Goal: Task Accomplishment & Management: Complete application form

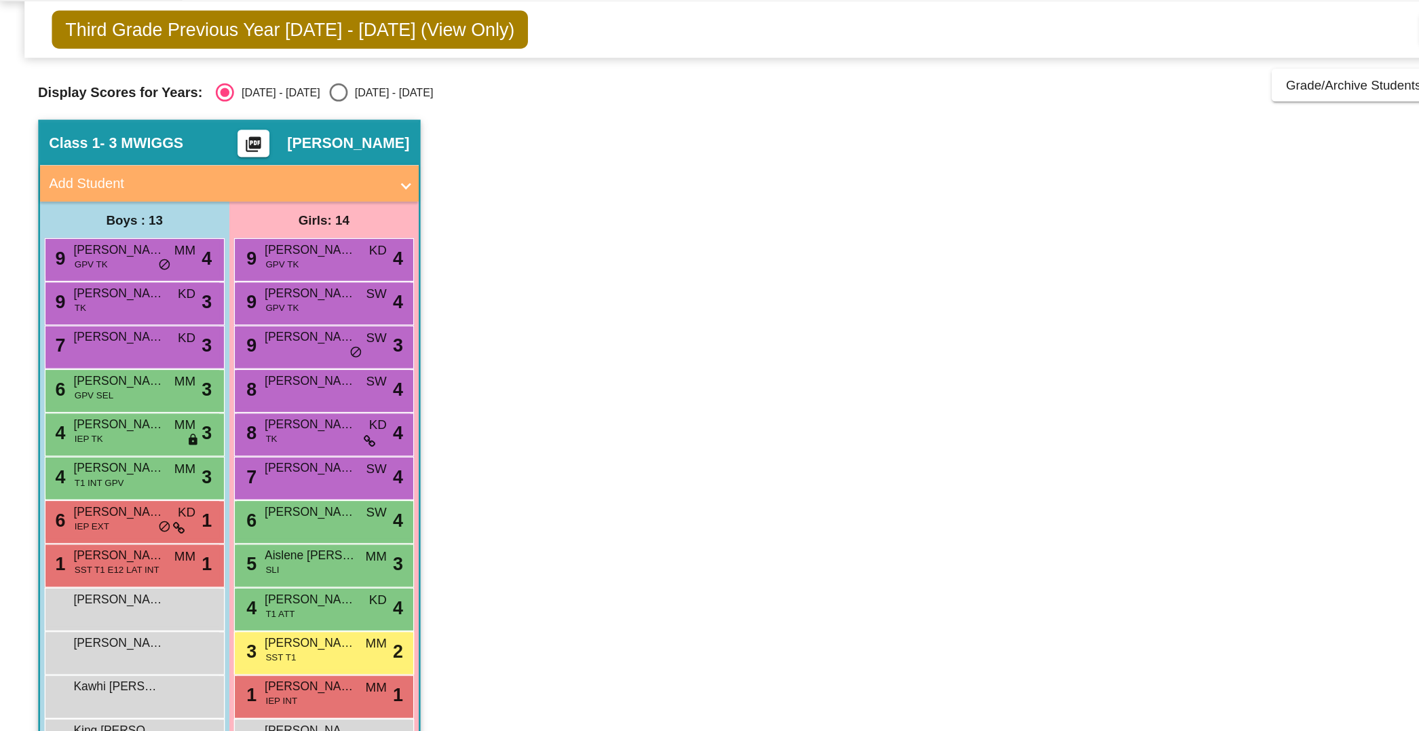
click at [299, 178] on span "Add Student" at bounding box center [168, 177] width 263 height 16
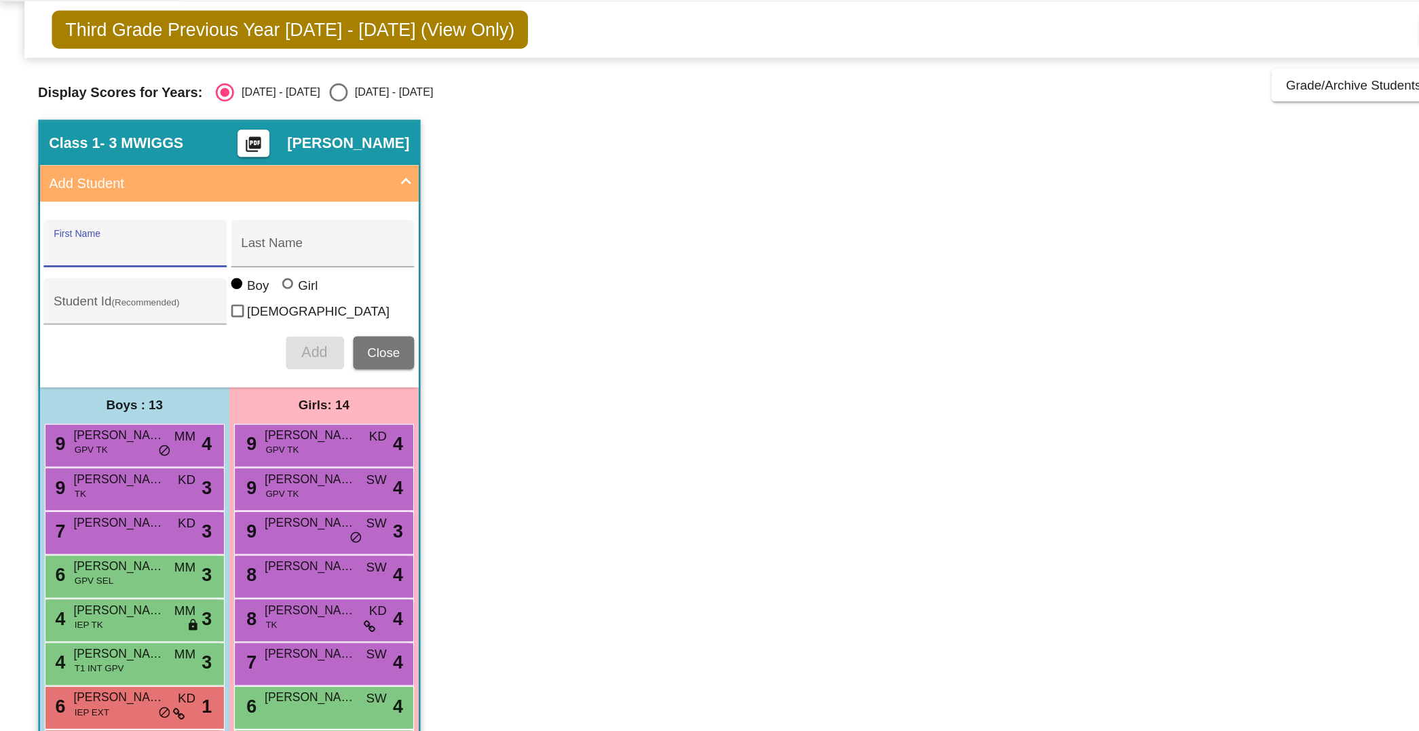
click at [98, 222] on input "First Name" at bounding box center [101, 225] width 122 height 11
type input "[PERSON_NAME]"
click at [201, 225] on input "Last Name" at bounding box center [241, 225] width 122 height 11
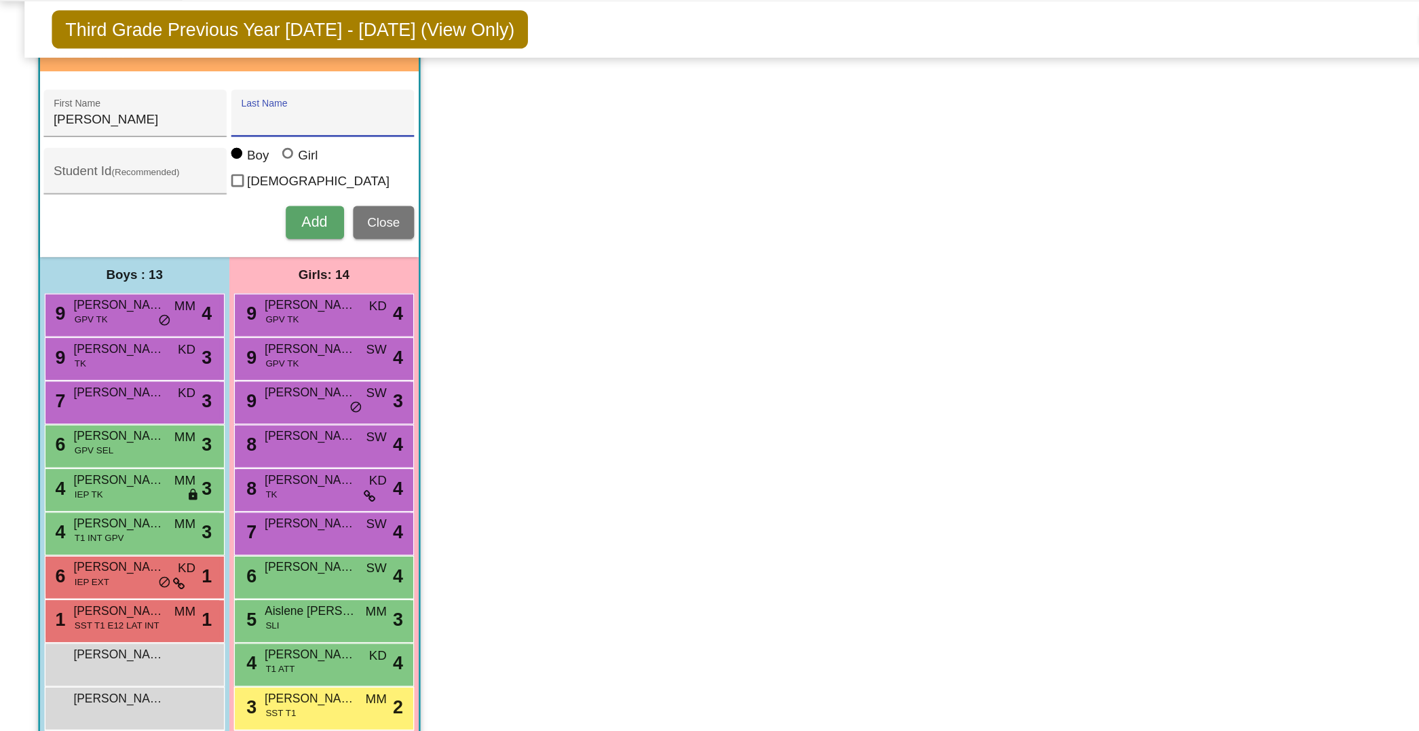
scroll to position [98, 0]
click at [644, 330] on app-classroom "Class 1 - 3 MWIGGS picture_as_pdf [PERSON_NAME] Add Student [PERSON_NAME] First…" at bounding box center [709, 382] width 1362 height 703
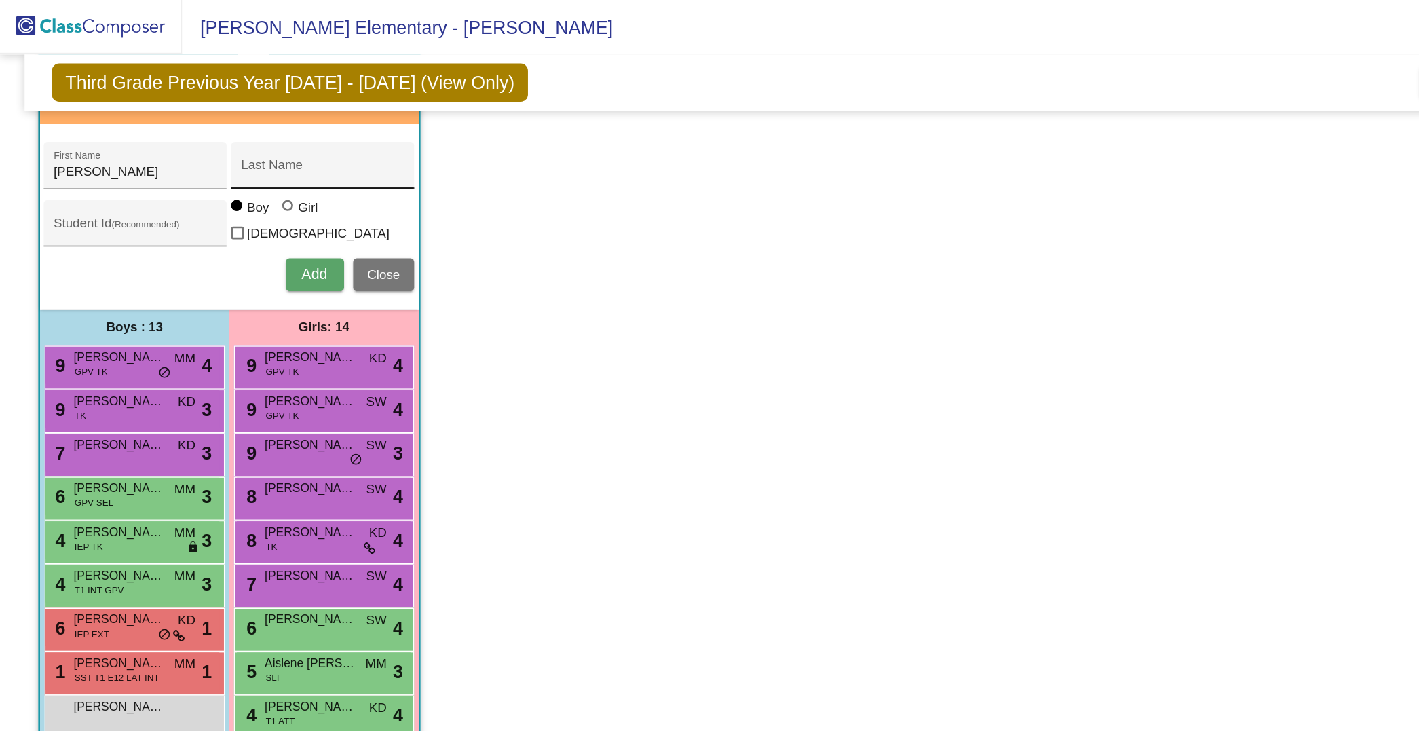
click at [216, 114] on div "Last Name" at bounding box center [241, 127] width 122 height 28
type input "[PERSON_NAME]"
click at [231, 193] on button "Add" at bounding box center [234, 205] width 43 height 24
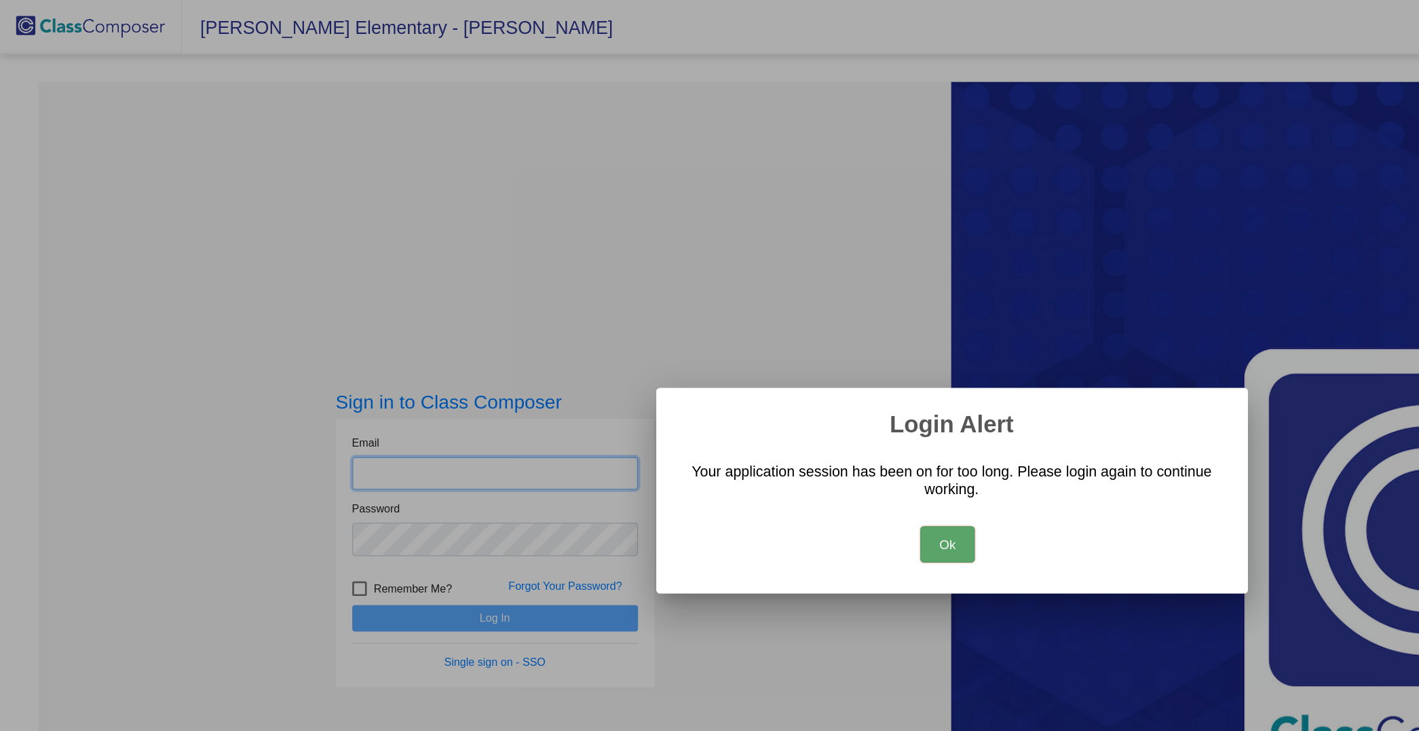
type input "[PERSON_NAME][EMAIL_ADDRESS][PERSON_NAME][DOMAIN_NAME]"
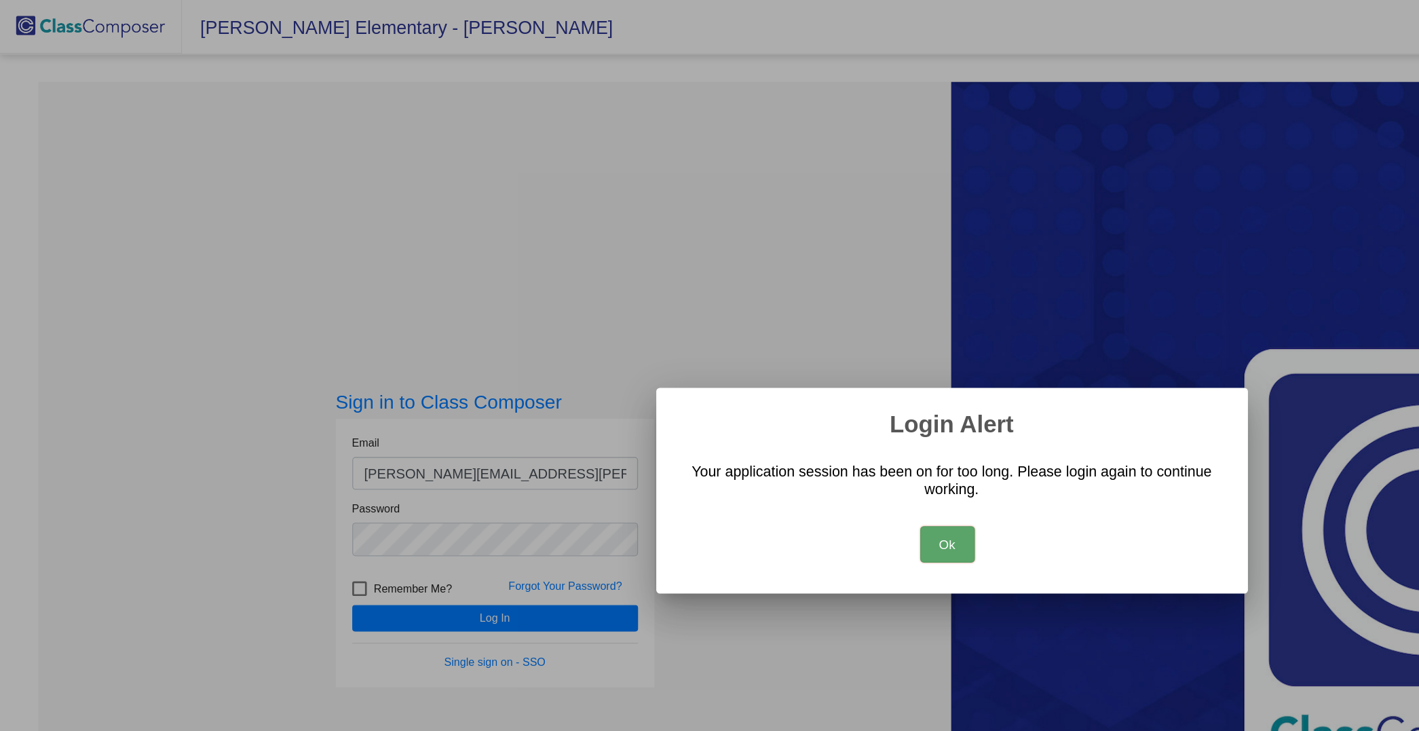
click at [708, 403] on button "Ok" at bounding box center [706, 405] width 41 height 27
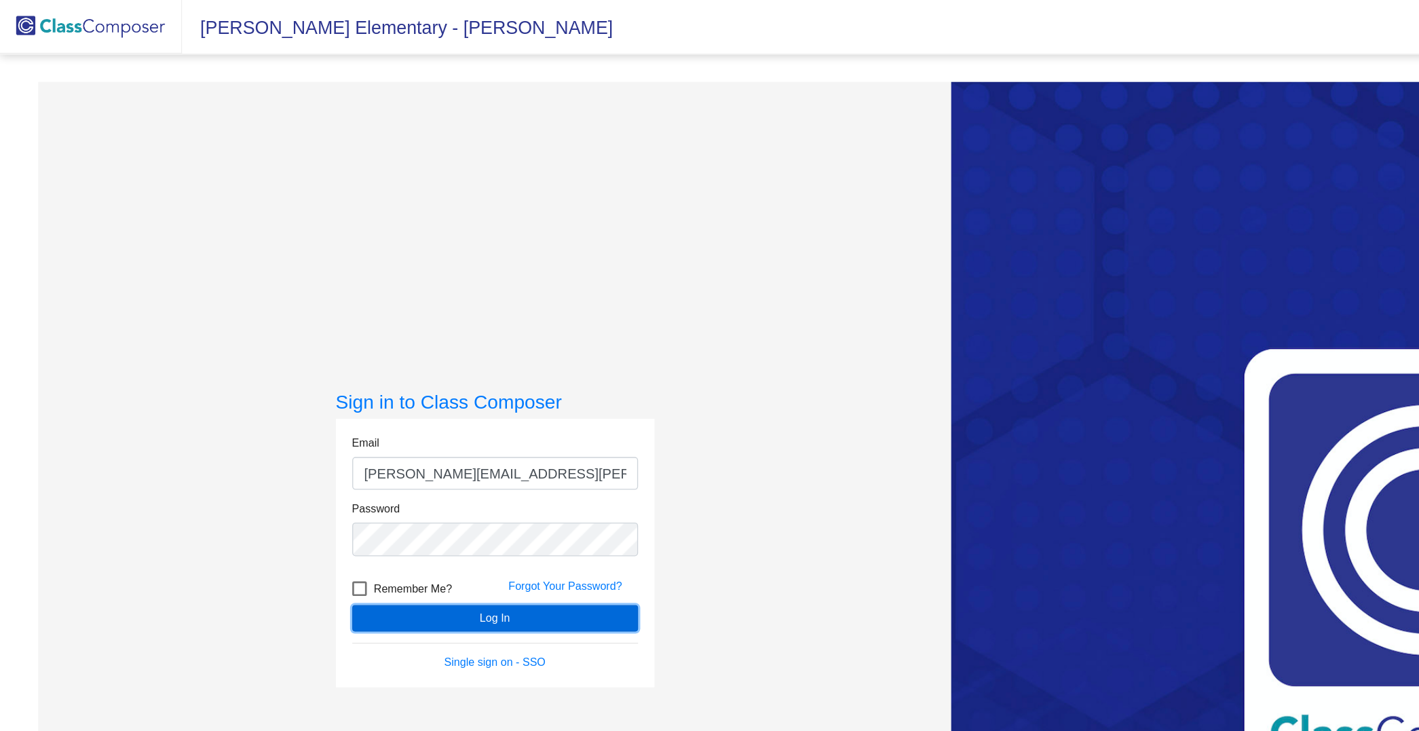
click at [343, 460] on button "Log In" at bounding box center [369, 461] width 213 height 20
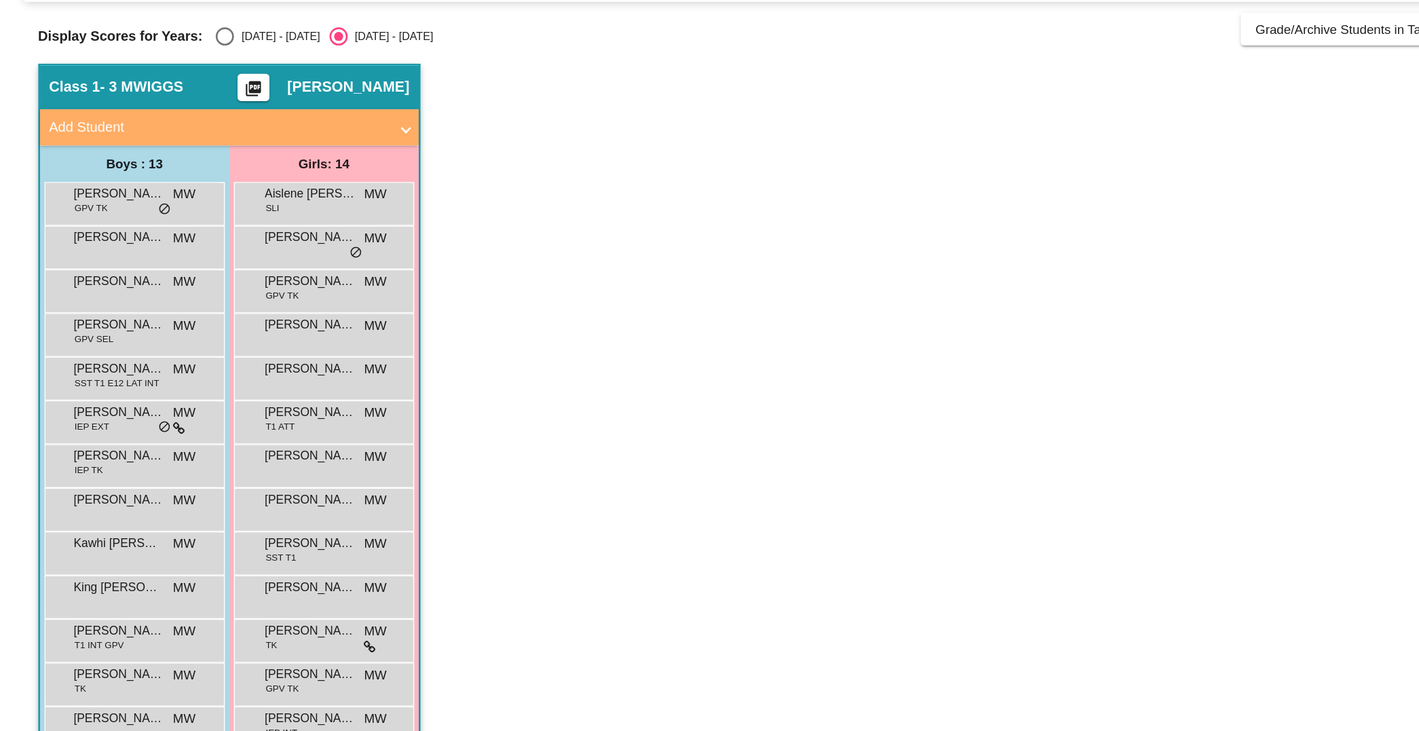
click at [300, 175] on span at bounding box center [302, 177] width 5 height 16
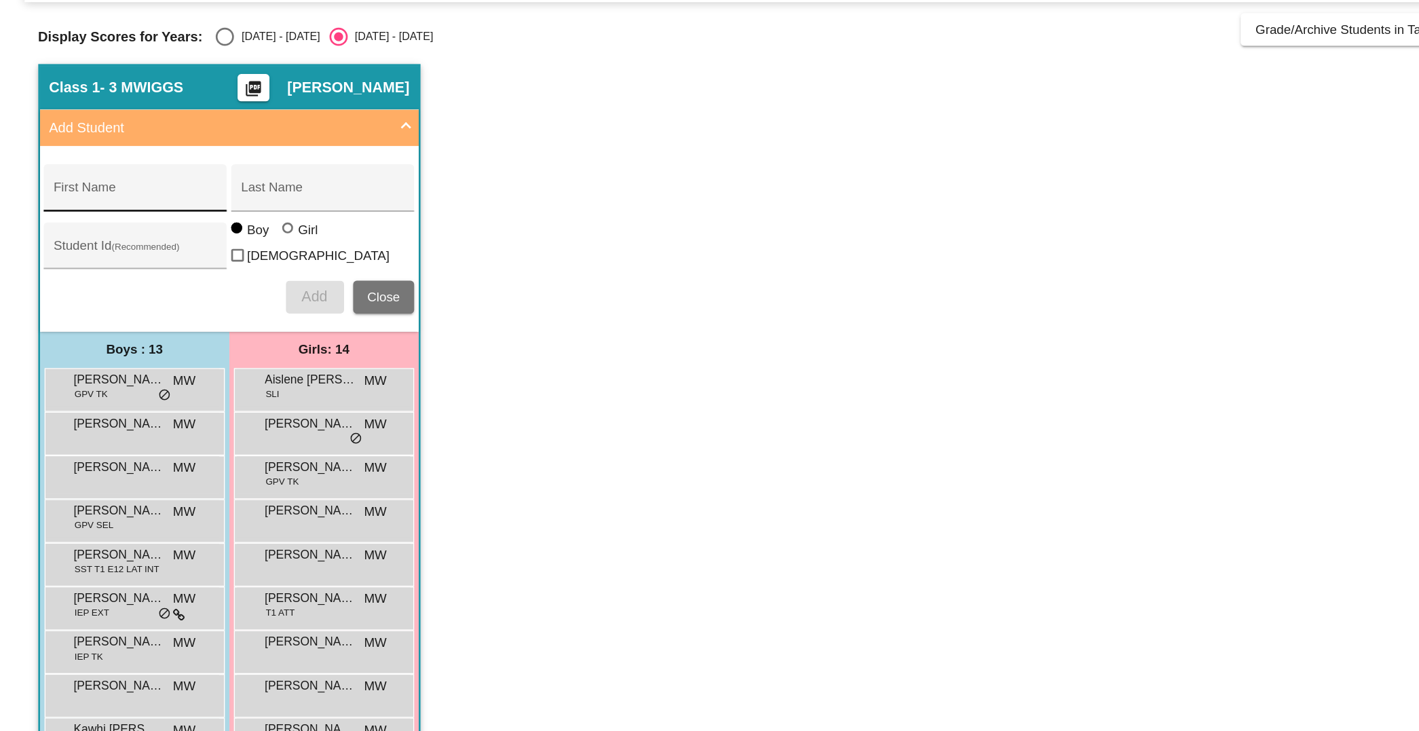
click at [118, 212] on div "First Name" at bounding box center [101, 225] width 122 height 28
type input "[PERSON_NAME]"
click at [208, 225] on input "Last Name" at bounding box center [241, 225] width 122 height 11
type input "[PERSON_NAME]"
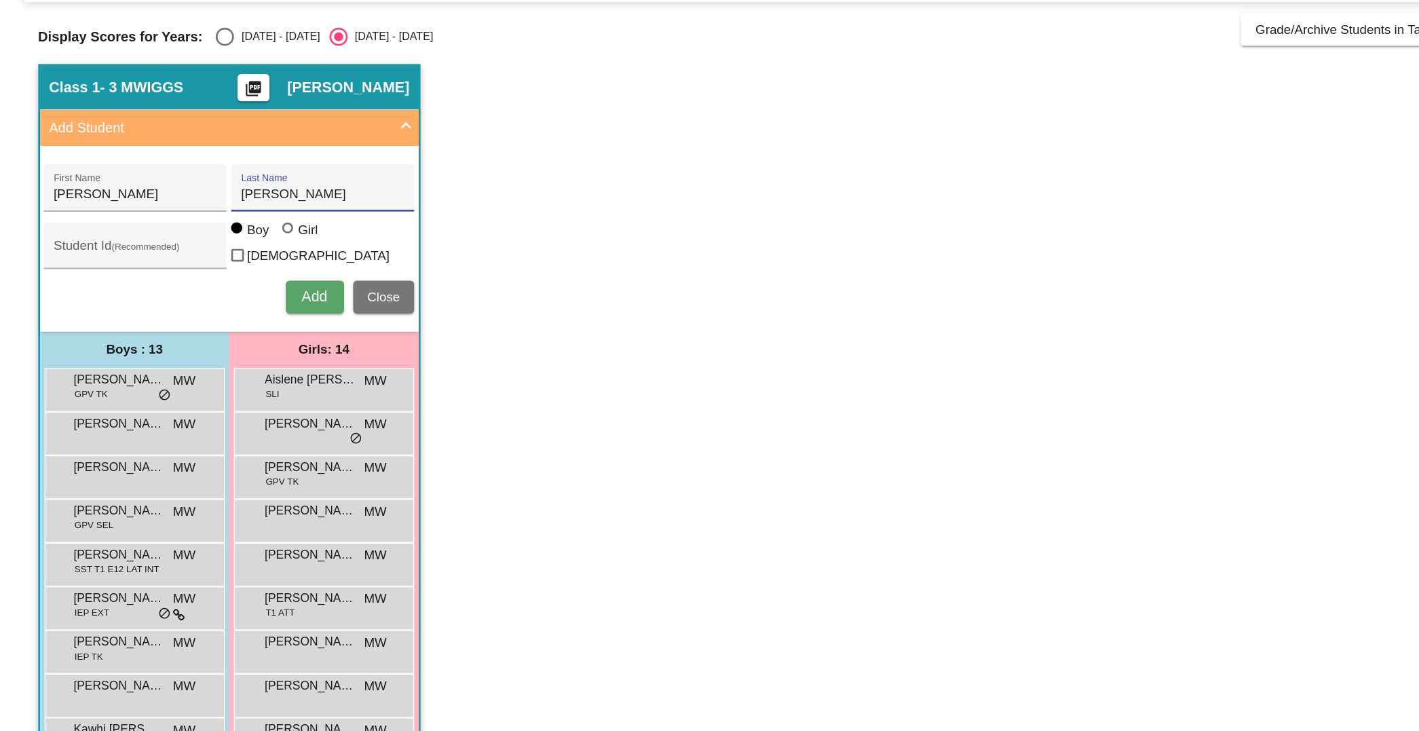
click at [233, 298] on span "Add" at bounding box center [234, 302] width 19 height 12
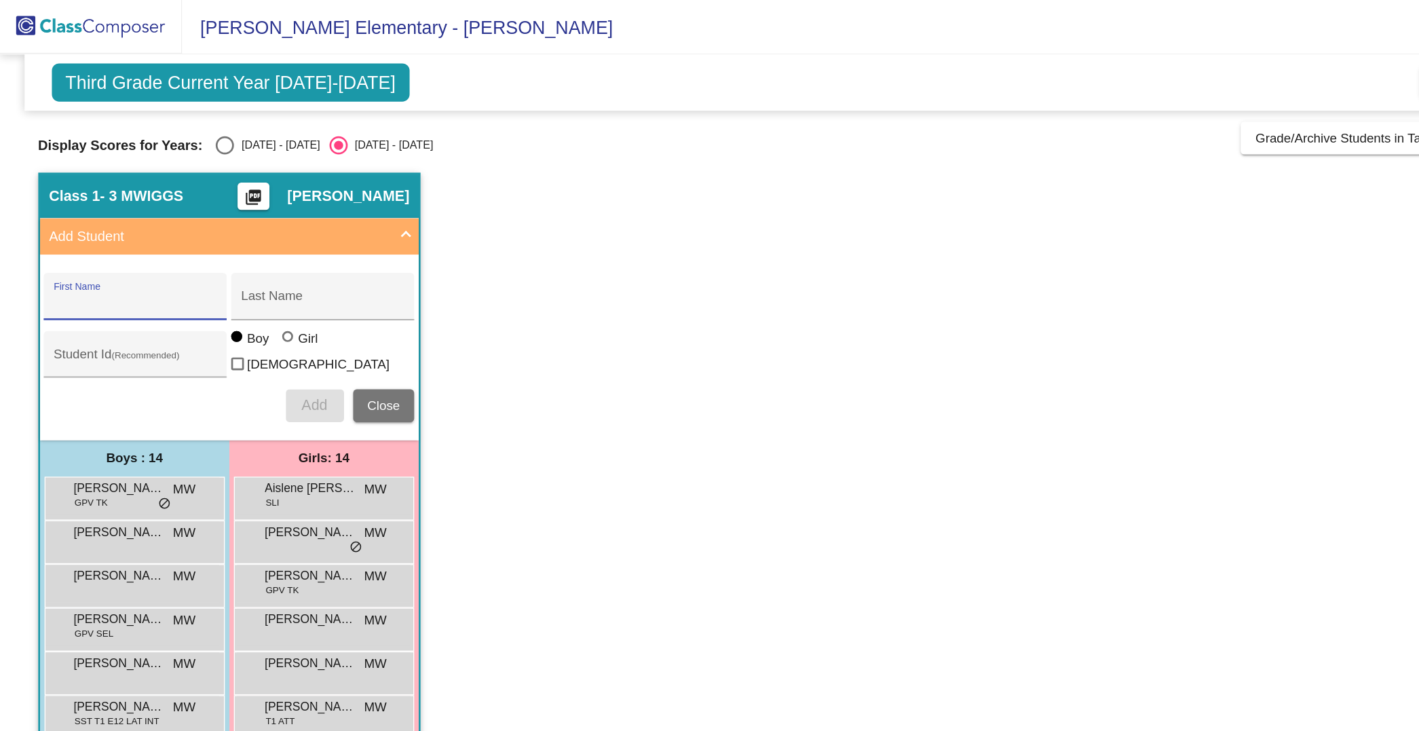
click at [170, 111] on div "Select an option" at bounding box center [168, 109] width 14 height 14
click at [168, 115] on input "[DATE] - [DATE]" at bounding box center [167, 115] width 1 height 1
radio input "true"
